Goal: Task Accomplishment & Management: Use online tool/utility

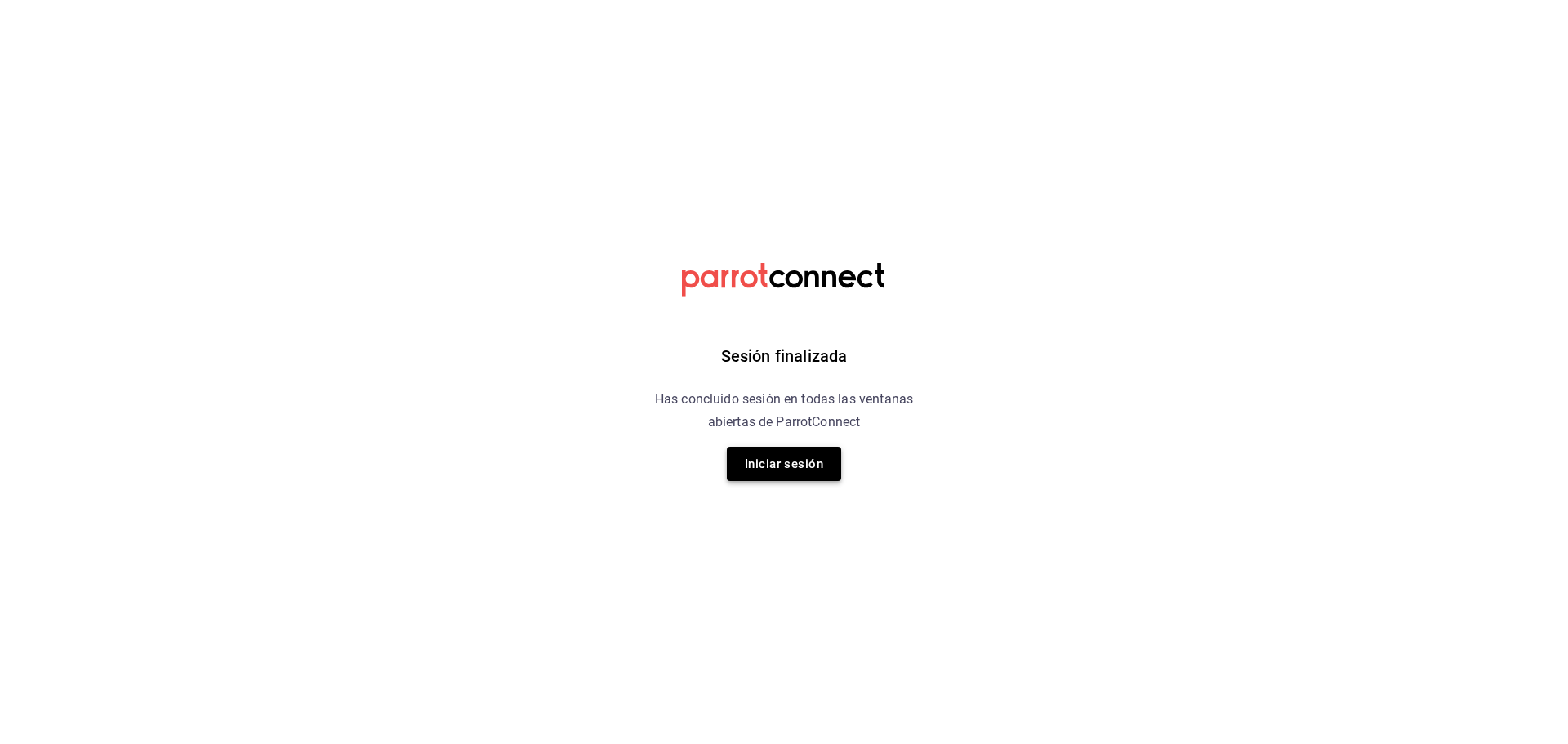
click at [831, 460] on button "Iniciar sesión" at bounding box center [784, 464] width 114 height 34
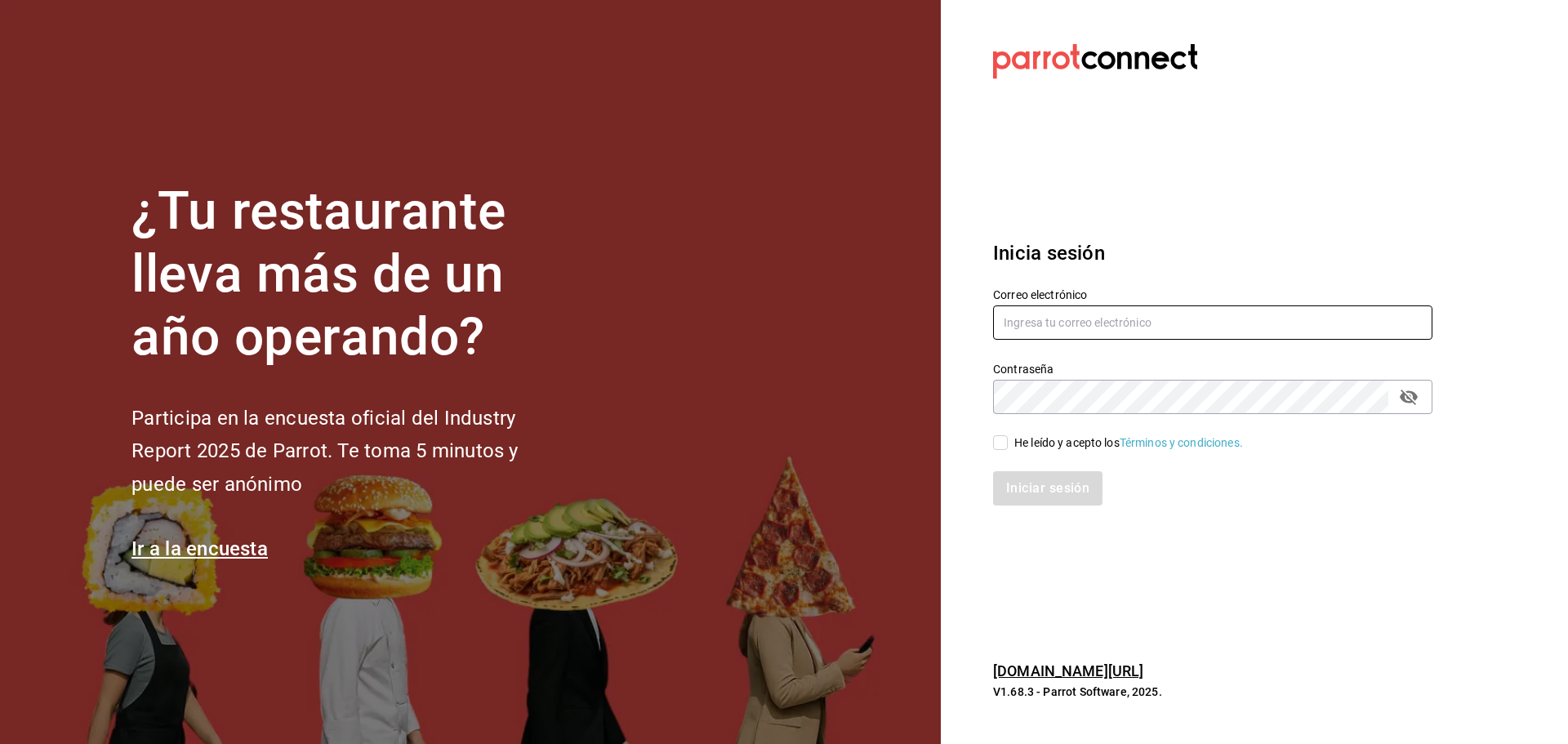
type input "ANIMAL.MASARYK@GRUPOCOSTENO.COM"
click at [998, 448] on input "He leído y acepto los Términos y condiciones." at bounding box center [1000, 442] width 14 height 14
checkbox input "true"
click at [1028, 506] on div "Inicia sesión Correo electrónico ANIMAL.MASARYK@GRUPOCOSTENO.COM Contraseña Con…" at bounding box center [1213, 372] width 440 height 306
click at [1024, 493] on button "Iniciar sesión" at bounding box center [1049, 488] width 111 height 34
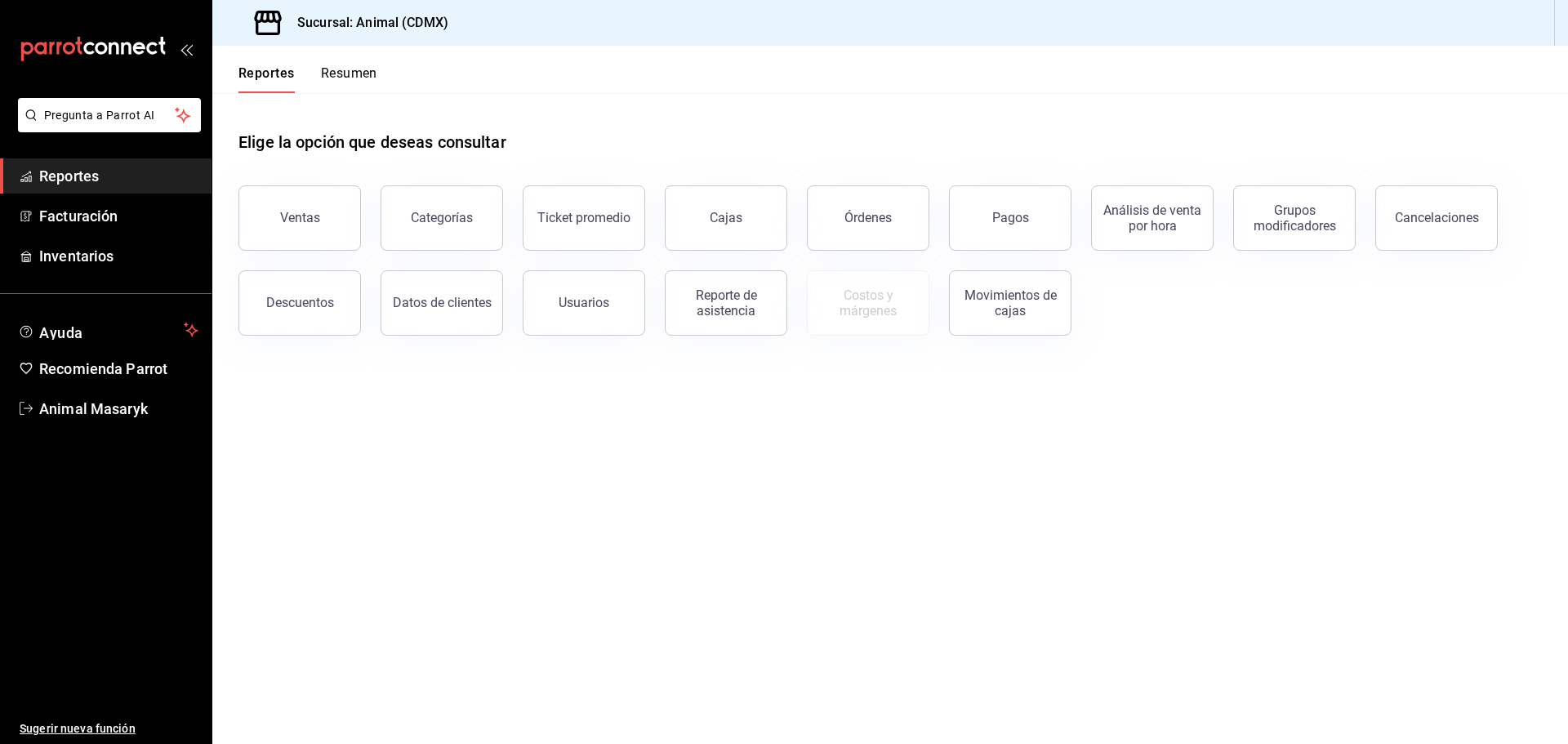
click at [1009, 226] on button "Pagos" at bounding box center [1009, 218] width 123 height 66
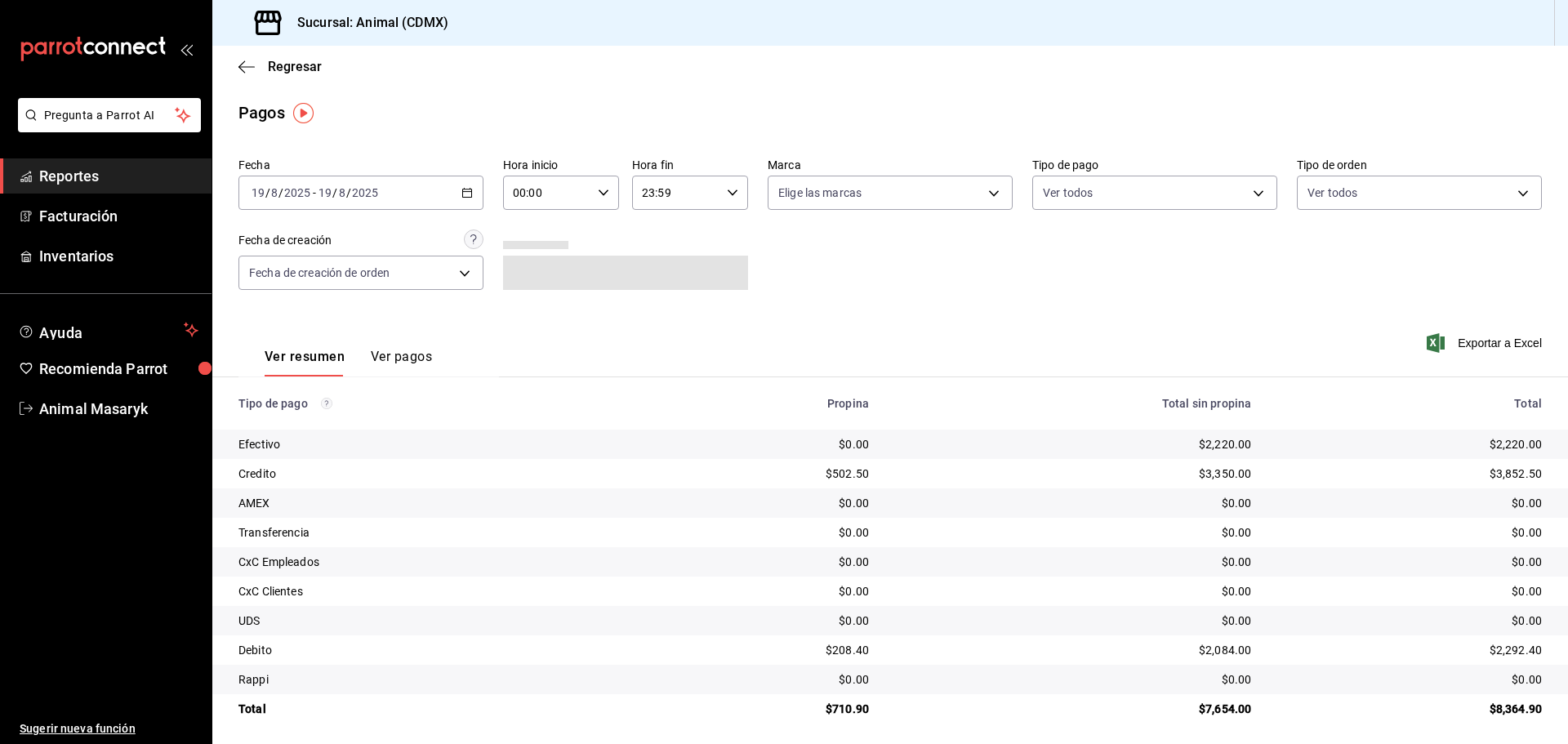
click at [464, 193] on icon "button" at bounding box center [467, 193] width 11 height 11
click at [308, 434] on span "Rango de fechas" at bounding box center [315, 426] width 127 height 17
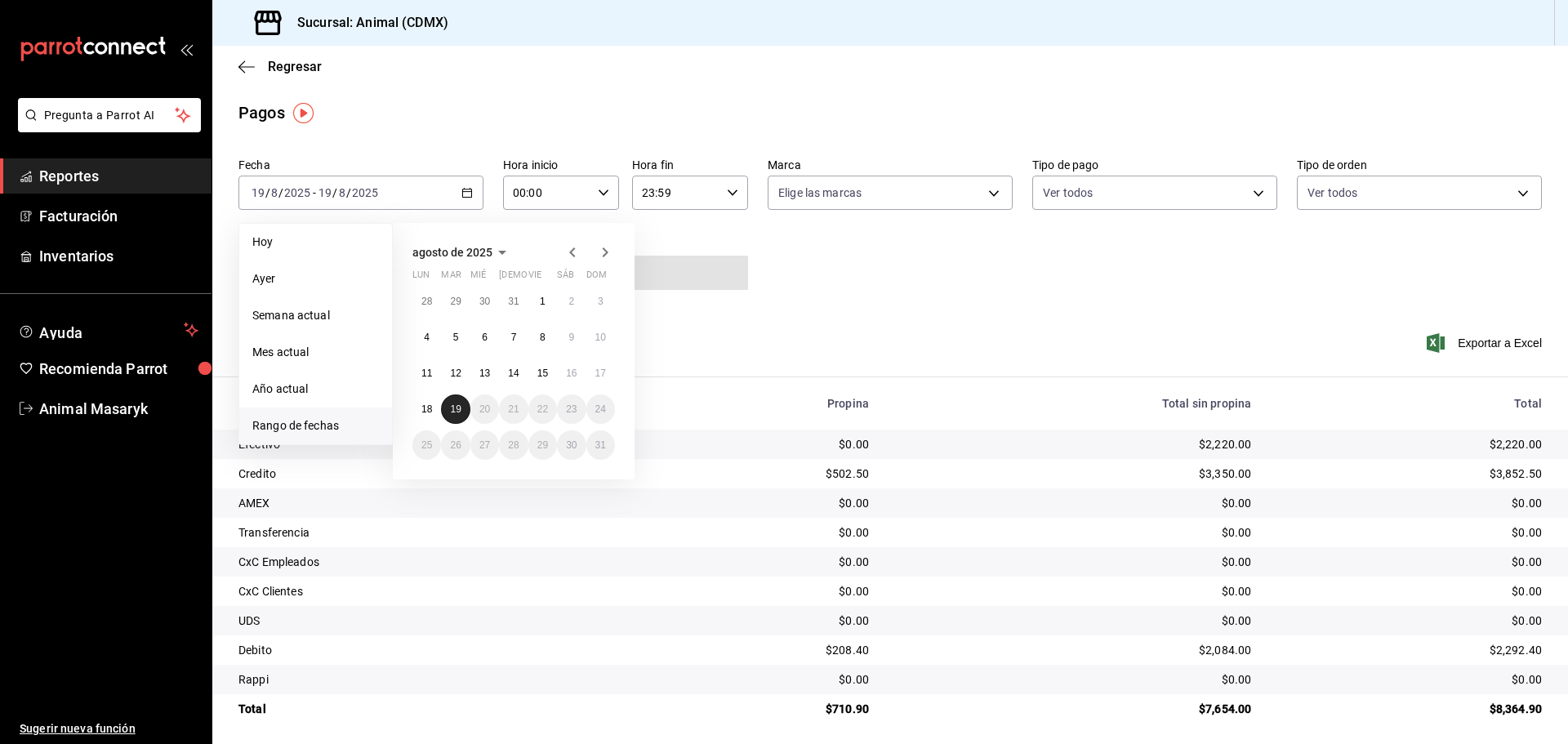
click at [454, 408] on abbr "19" at bounding box center [455, 409] width 10 height 11
click at [692, 341] on div "Ver resumen Ver pagos Exportar a Excel" at bounding box center [890, 352] width 1356 height 87
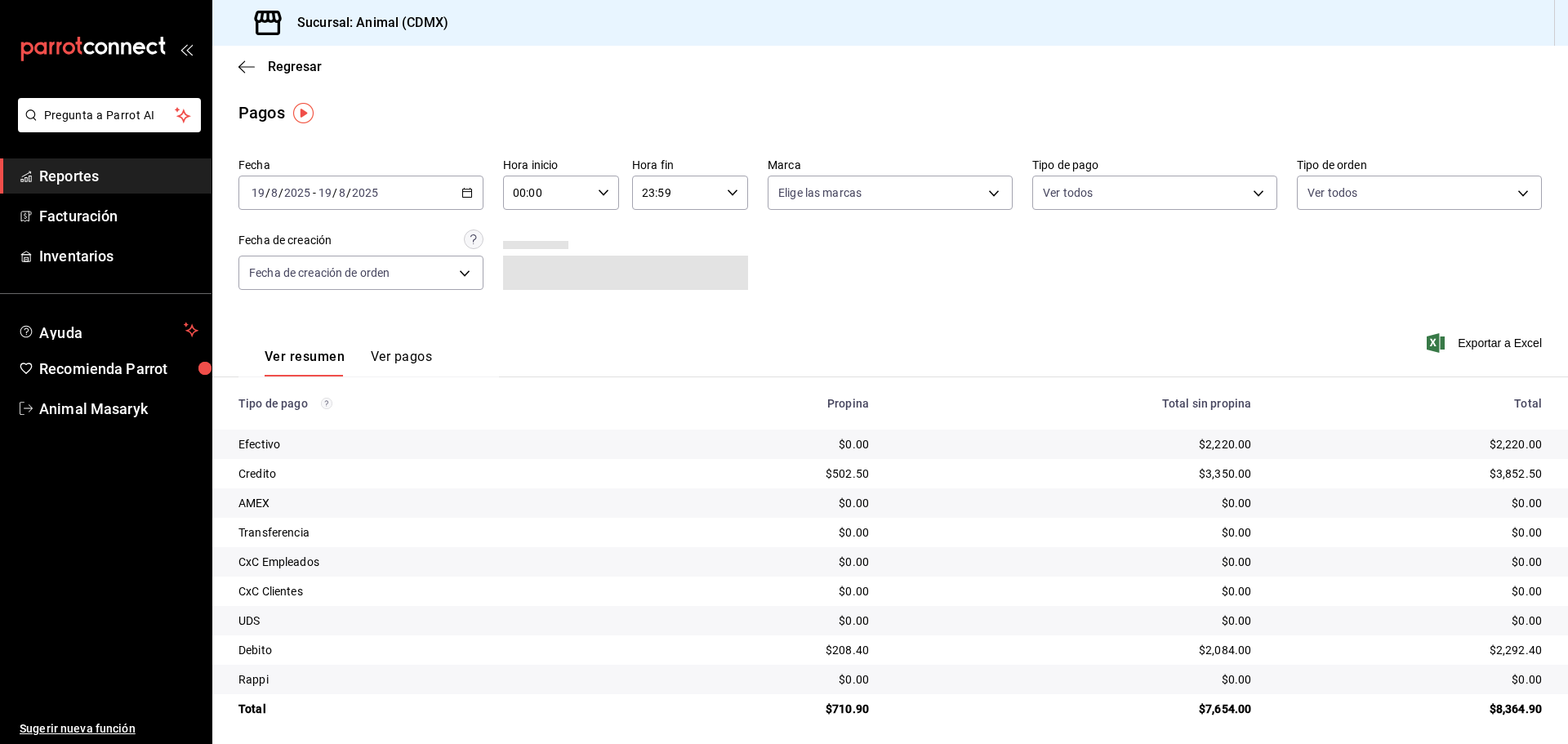
click at [607, 184] on div "00:00 Hora inicio" at bounding box center [561, 193] width 116 height 34
click at [532, 264] on span "05" at bounding box center [529, 267] width 31 height 13
type input "05:00"
click at [819, 257] on div at bounding box center [784, 372] width 1568 height 744
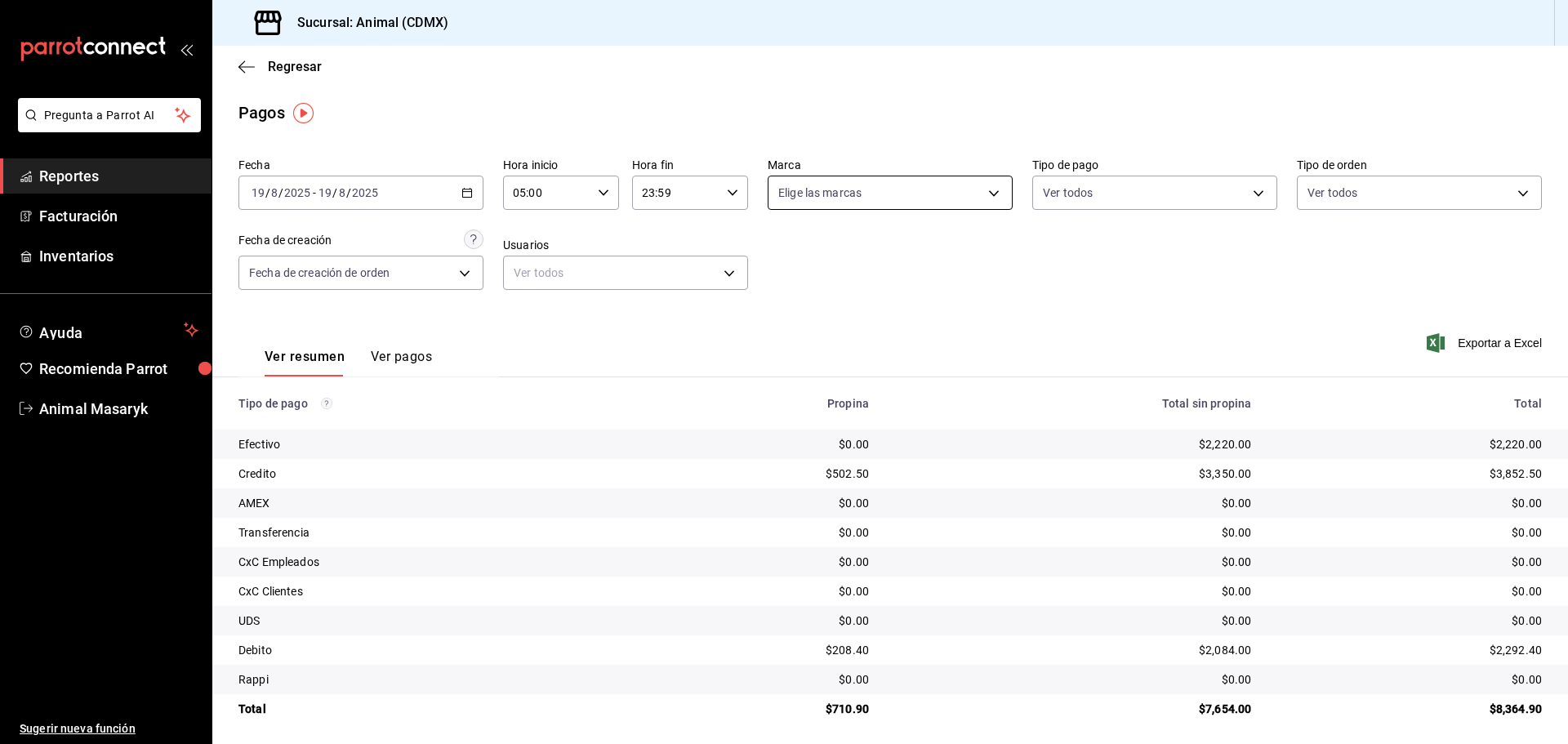
click at [990, 191] on body "Pregunta a Parrot AI Reportes Facturación Inventarios Ayuda Recomienda Parrot A…" at bounding box center [784, 372] width 1568 height 744
click at [793, 259] on label at bounding box center [784, 256] width 21 height 24
click at [788, 259] on input "checkbox" at bounding box center [780, 256] width 14 height 14
checkbox input "false"
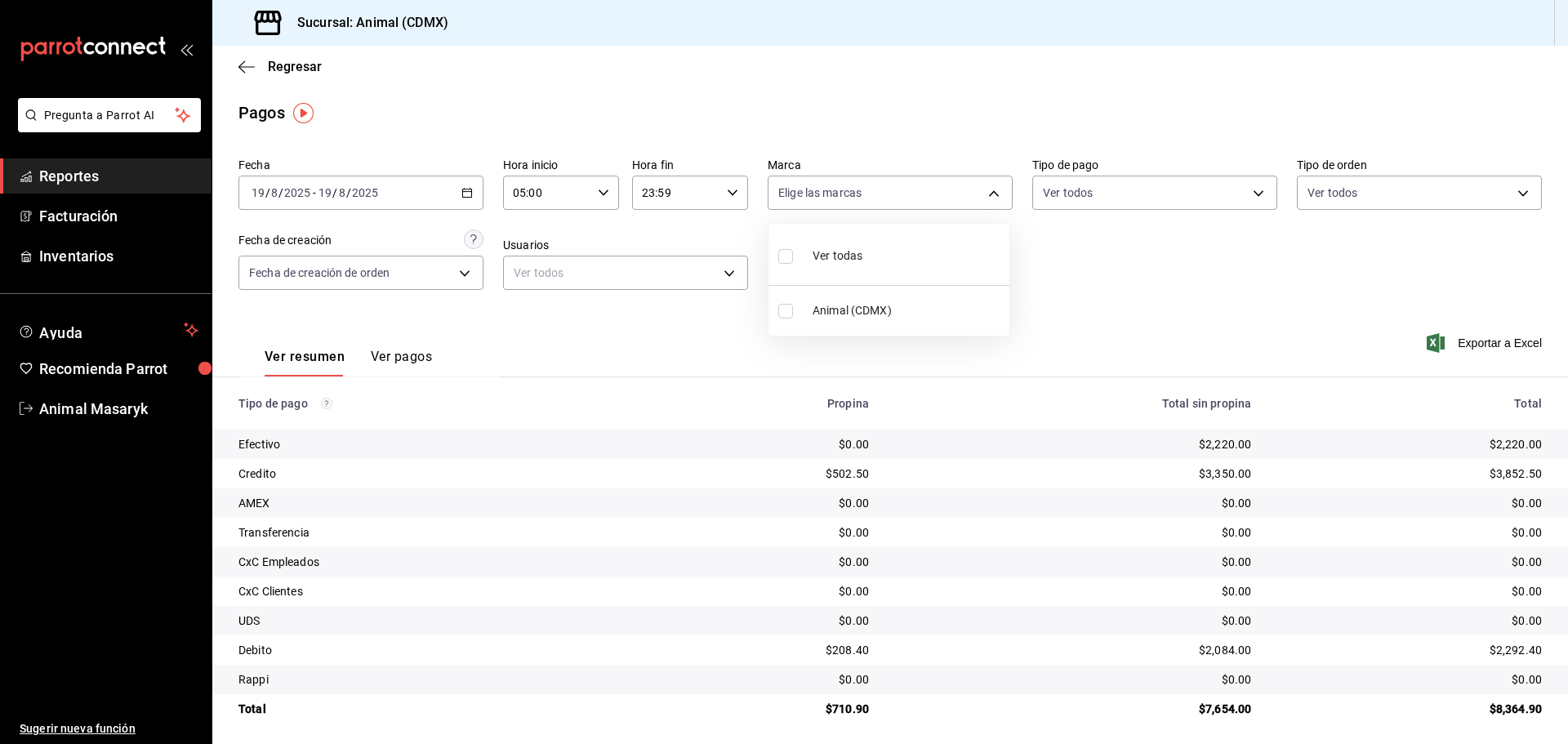
click at [785, 264] on label at bounding box center [789, 256] width 21 height 24
click at [785, 264] on input "checkbox" at bounding box center [785, 256] width 14 height 14
checkbox input "false"
click at [782, 252] on input "checkbox" at bounding box center [785, 256] width 14 height 14
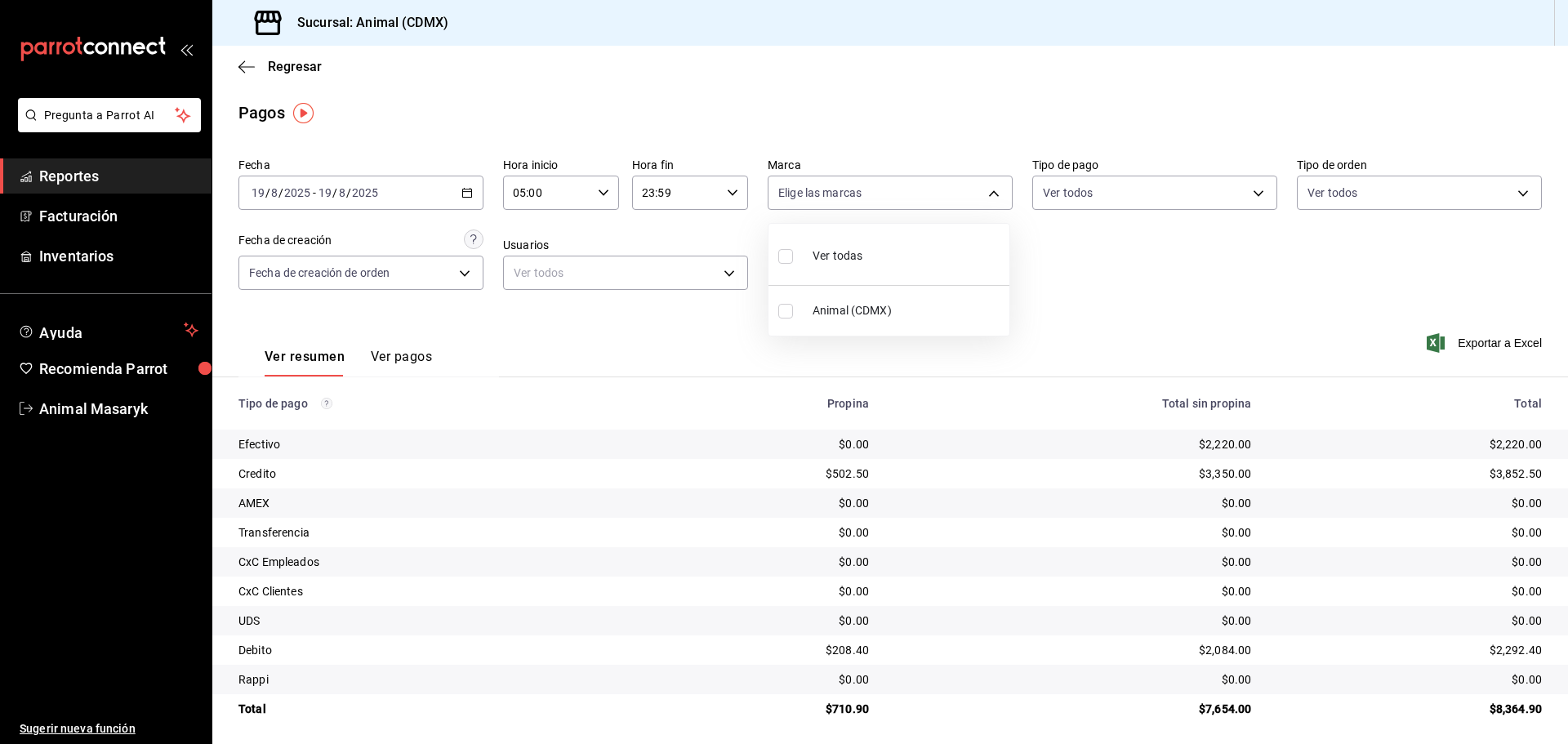
checkbox input "true"
type input "cb0f6aec-1481-4e37-861c-bab9b3a65b14"
checkbox input "true"
click at [1127, 282] on div at bounding box center [784, 372] width 1568 height 744
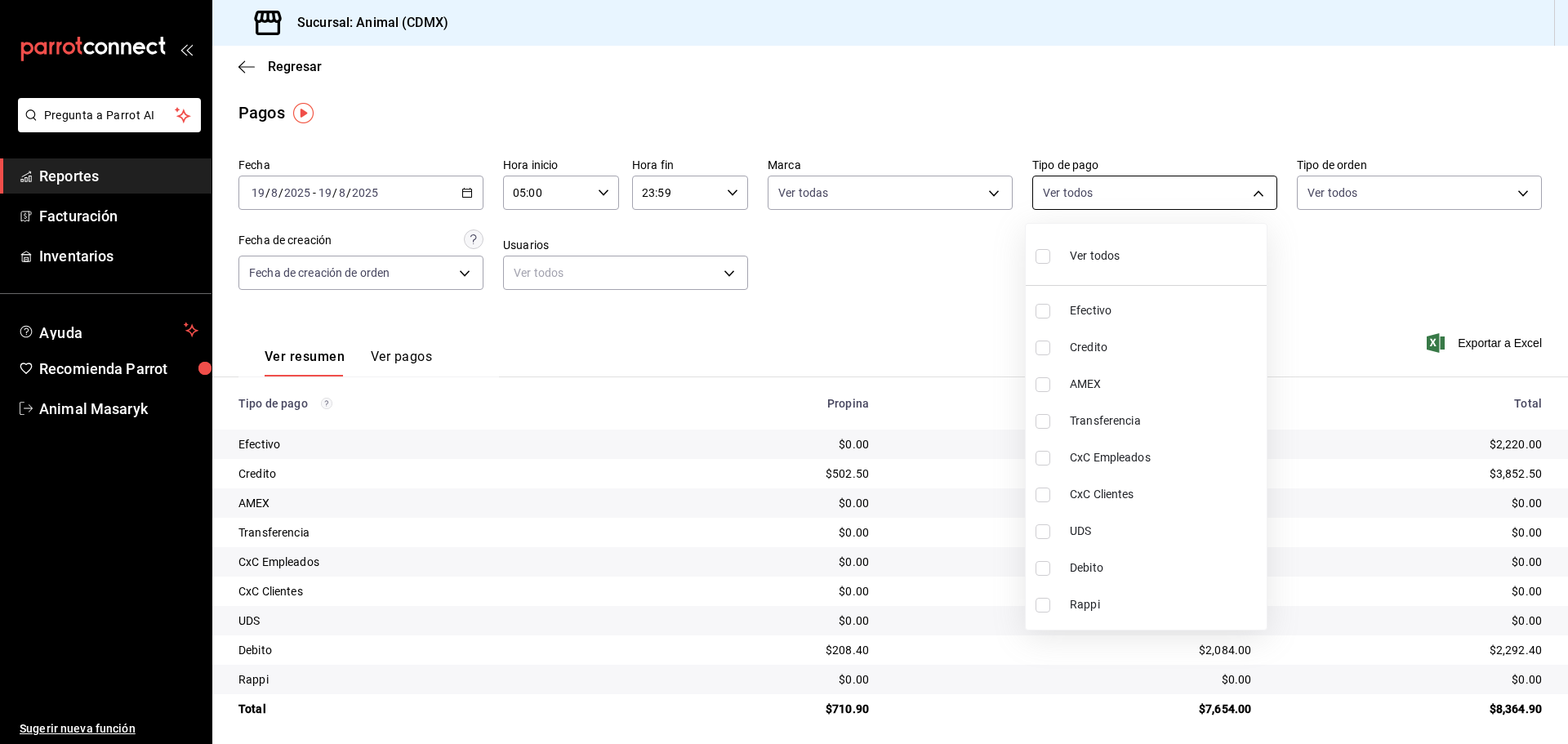
click at [1245, 191] on body "Pregunta a Parrot AI Reportes Facturación Inventarios Ayuda Recomienda Parrot A…" at bounding box center [784, 372] width 1568 height 744
click at [1062, 254] on div "Ver todos" at bounding box center [1077, 254] width 84 height 35
type input "42f515b5-d78a-4538-9fd6-dd91ca8c9d0d,09d93f3d-83f8-4294-bef9-640bdbafd8e4,c0bfe…"
checkbox input "true"
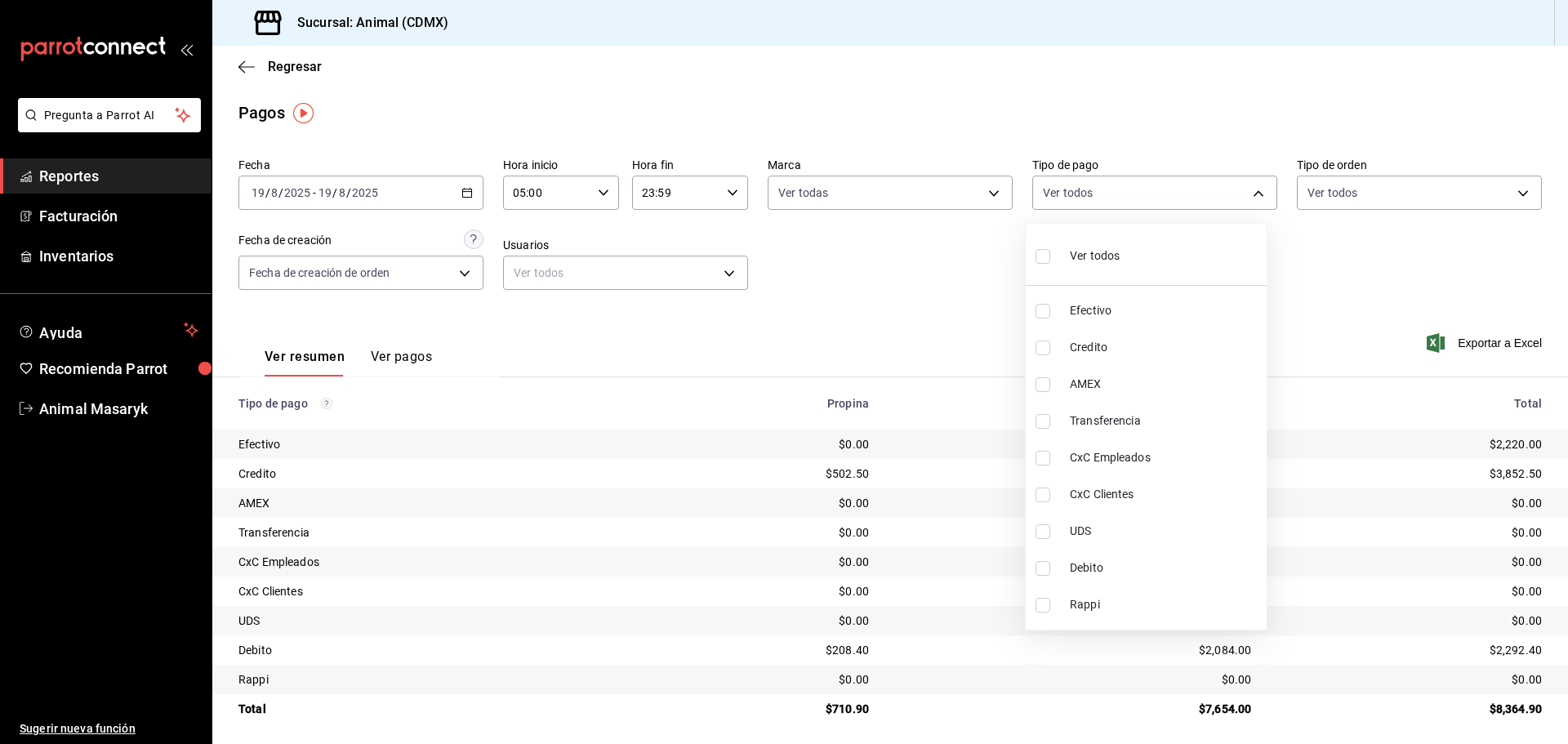
checkbox input "true"
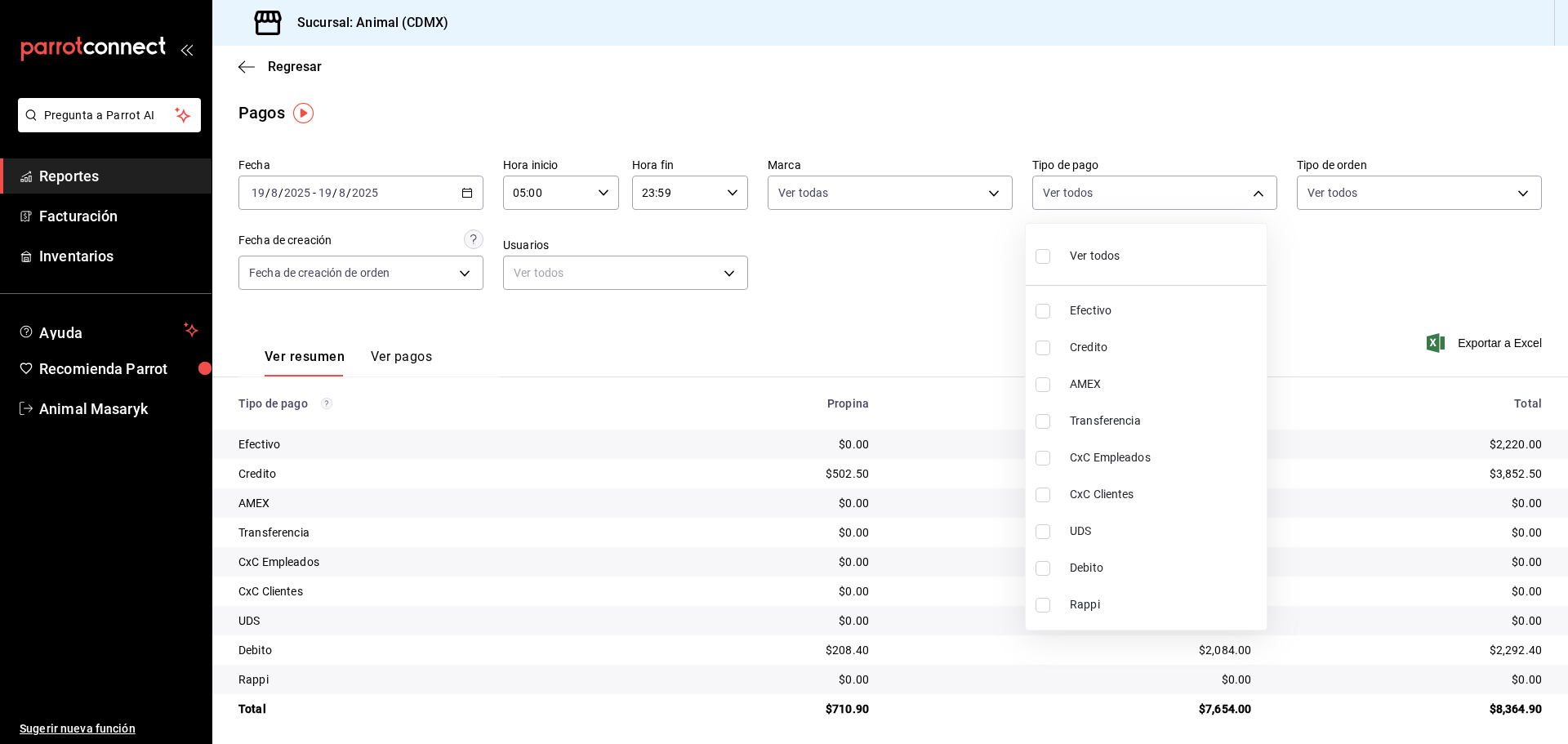
checkbox input "true"
click at [1379, 241] on div at bounding box center [784, 372] width 1568 height 744
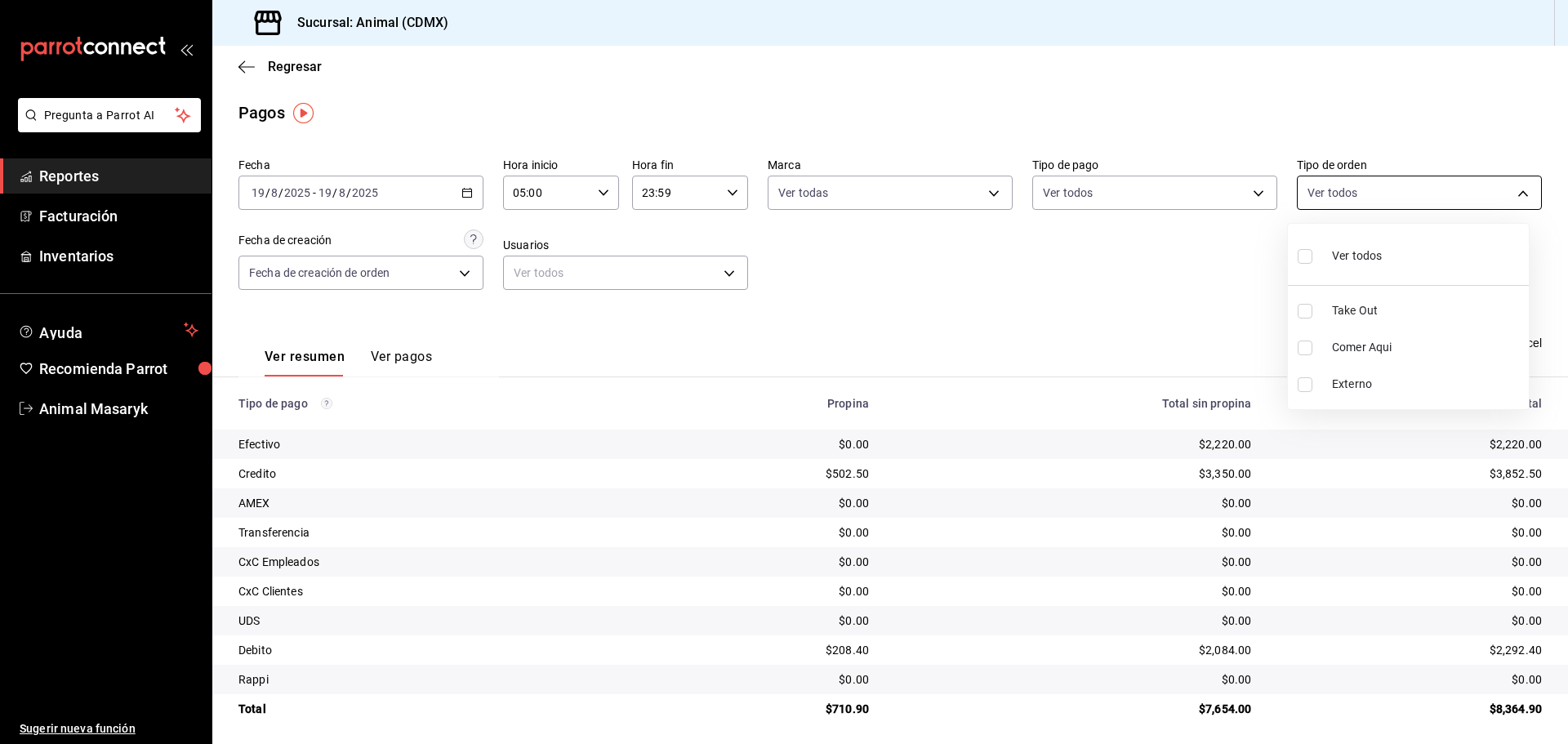
click at [1510, 193] on body "Pregunta a Parrot AI Reportes Facturación Inventarios Ayuda Recomienda Parrot A…" at bounding box center [784, 372] width 1568 height 744
click at [1328, 257] on div "Ver todos" at bounding box center [1340, 254] width 84 height 35
type input "ad44a823-99d3-4372-a913-4cf57f2a9ac0,b8ee5ff1-85c8-4a81-aa51-555e6c8ba0c6,EXTER…"
checkbox input "true"
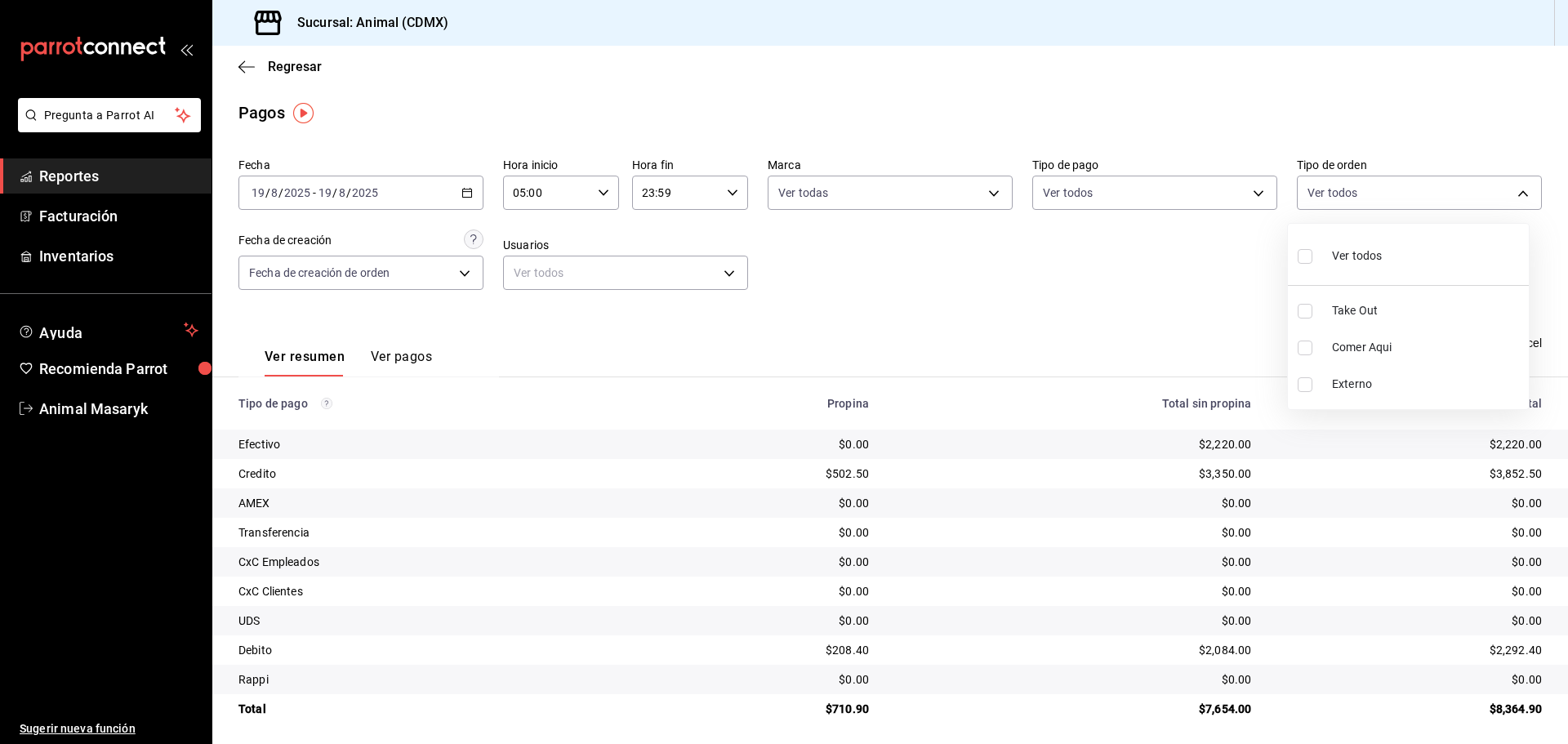
checkbox input "true"
click at [1246, 296] on div at bounding box center [784, 372] width 1568 height 744
